Goal: Check status

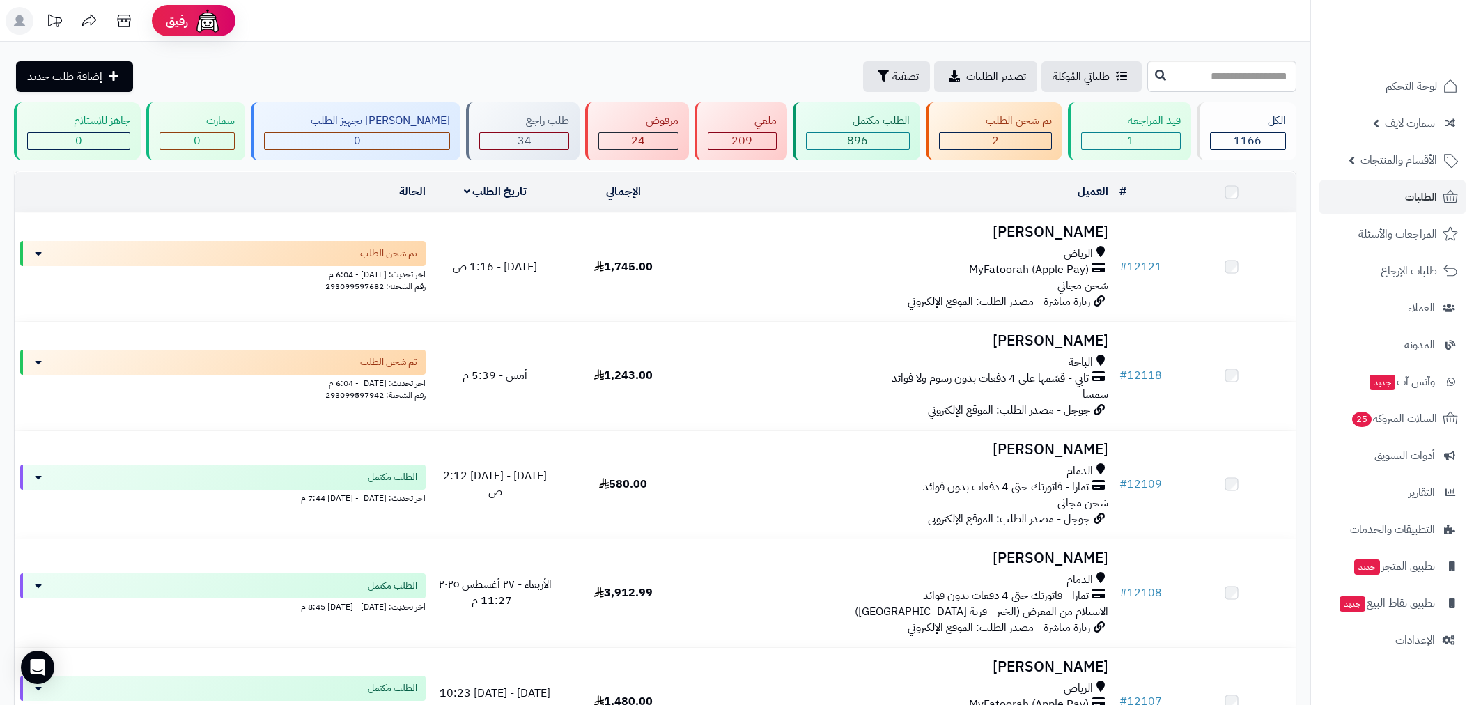
click at [1419, 195] on span "الطلبات" at bounding box center [1421, 197] width 32 height 20
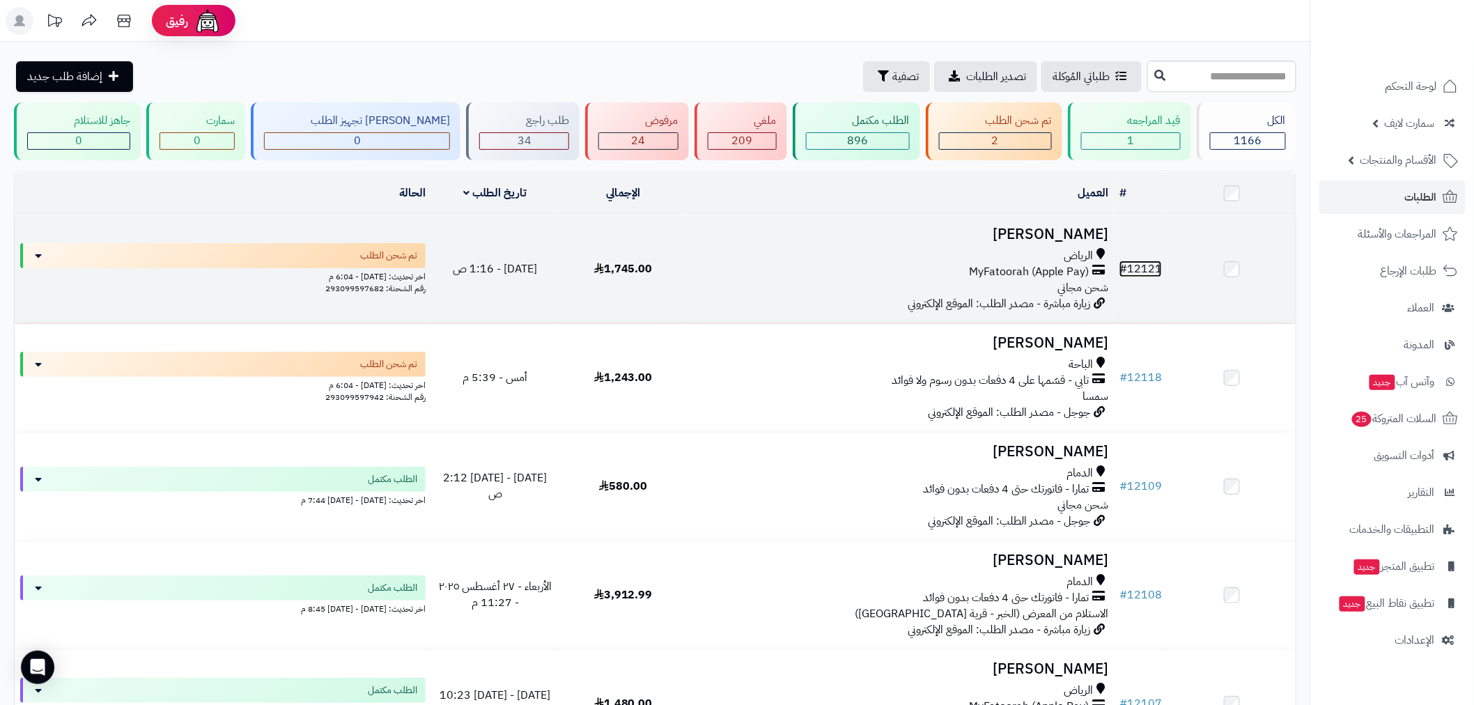
click at [1142, 269] on link "# 12121" at bounding box center [1140, 268] width 42 height 17
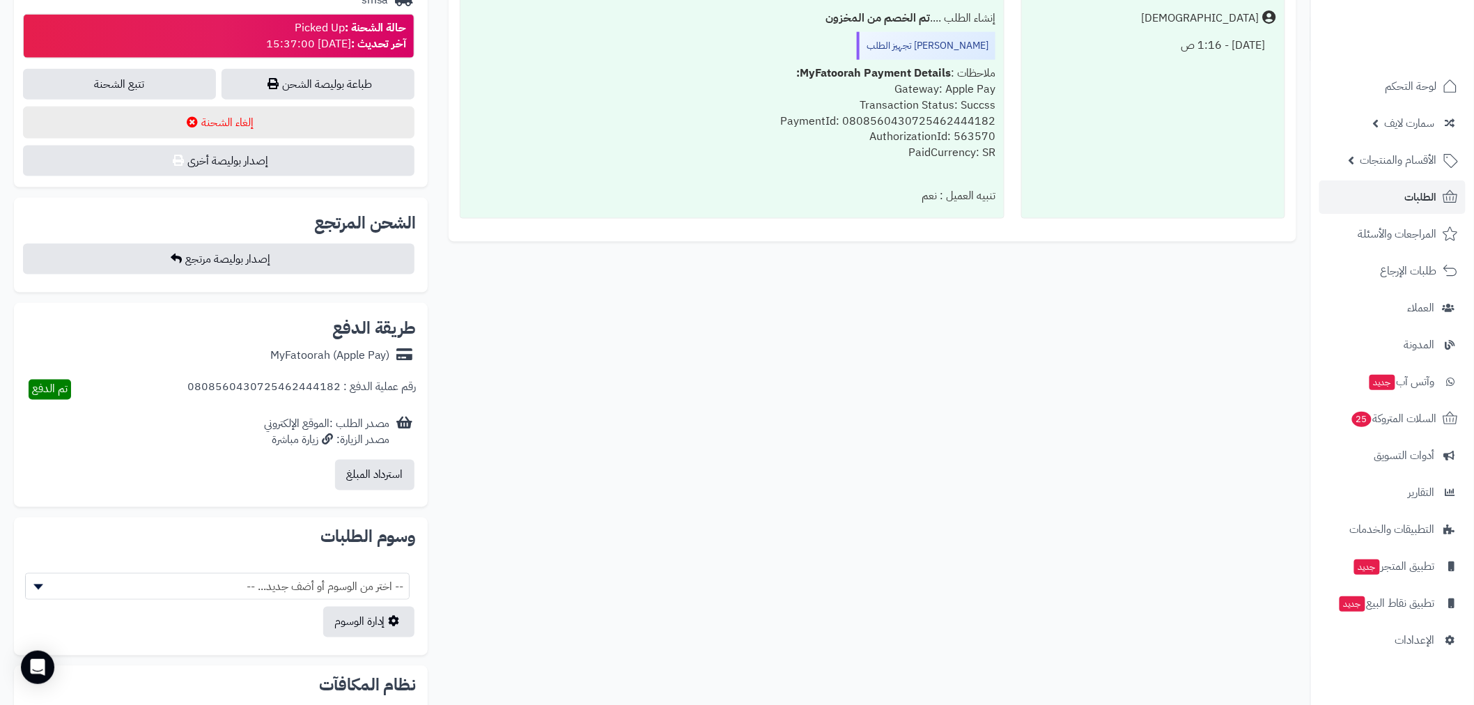
scroll to position [180, 0]
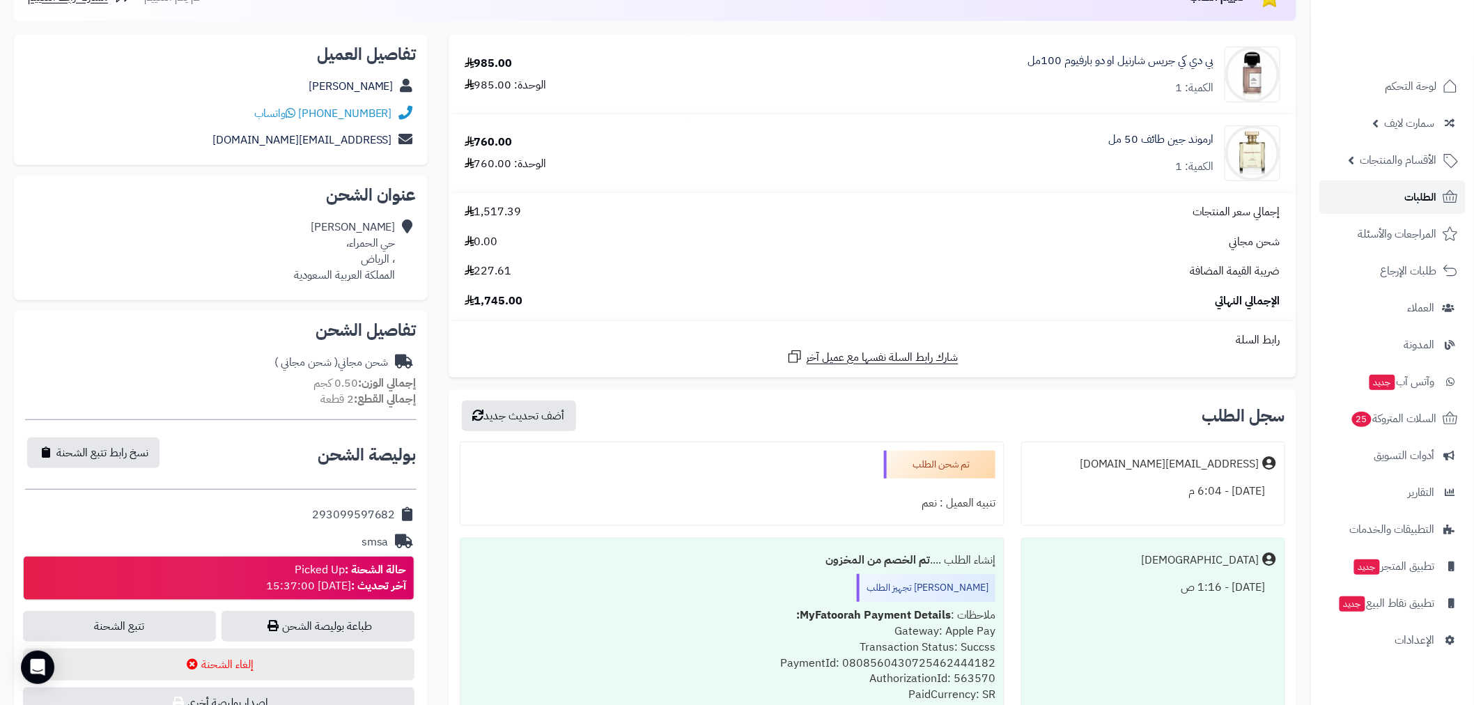
click at [1405, 198] on span "الطلبات" at bounding box center [1421, 197] width 32 height 20
